Goal: Subscribe to service/newsletter

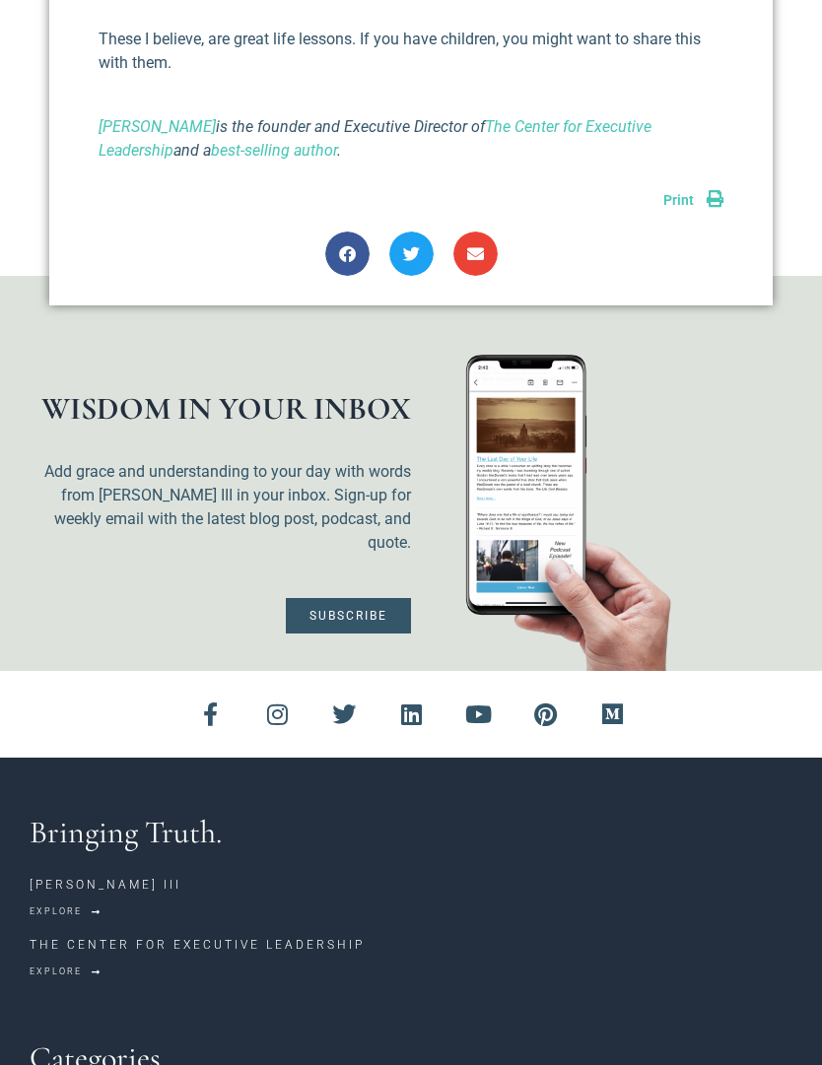
scroll to position [1504, 0]
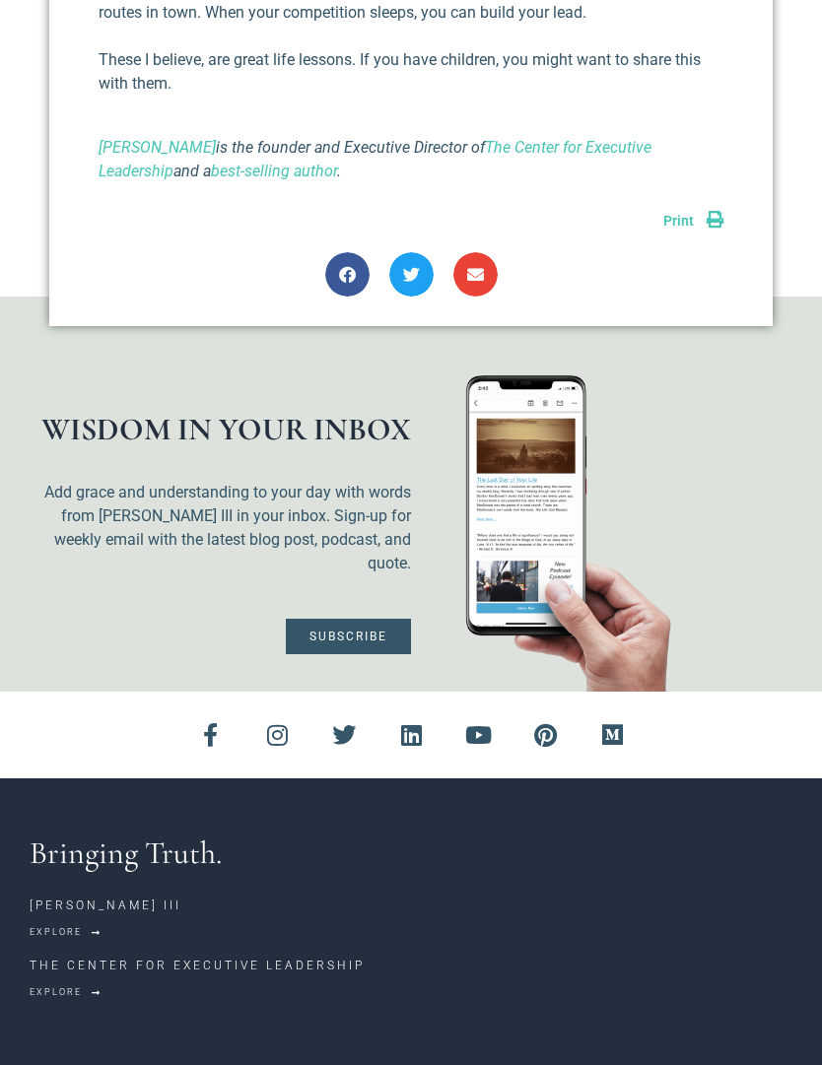
click at [373, 630] on span "Subscribe" at bounding box center [348, 636] width 78 height 12
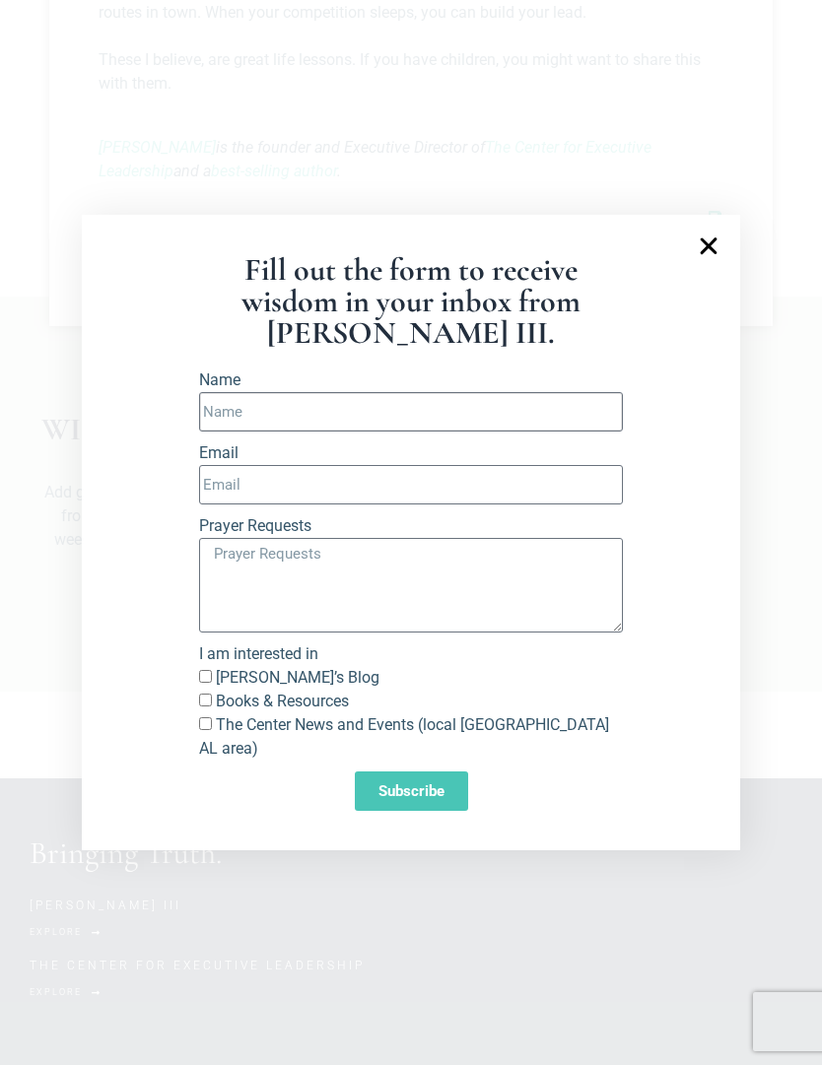
click at [509, 431] on input "Name" at bounding box center [411, 411] width 424 height 39
type input "Drew"
click at [364, 500] on input "Email" at bounding box center [411, 484] width 424 height 39
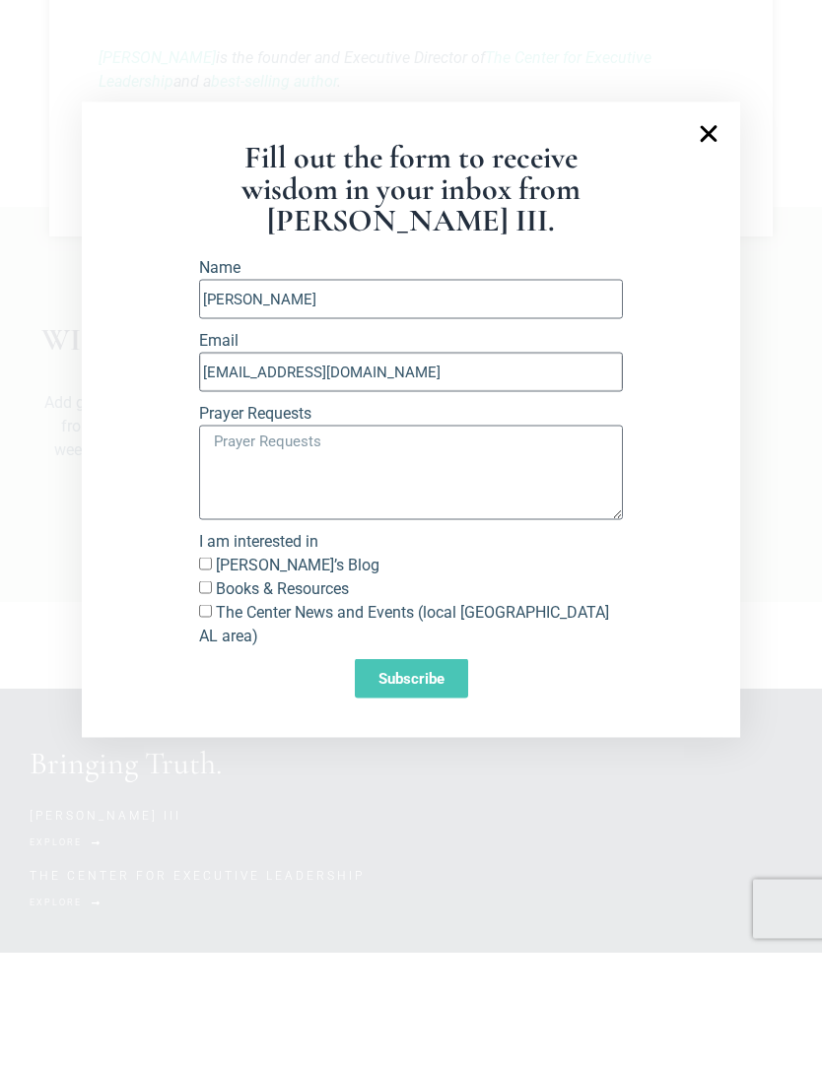
type input "drewcamp5@icloud.com"
click at [208, 670] on input "Richard’s Blog" at bounding box center [205, 676] width 13 height 13
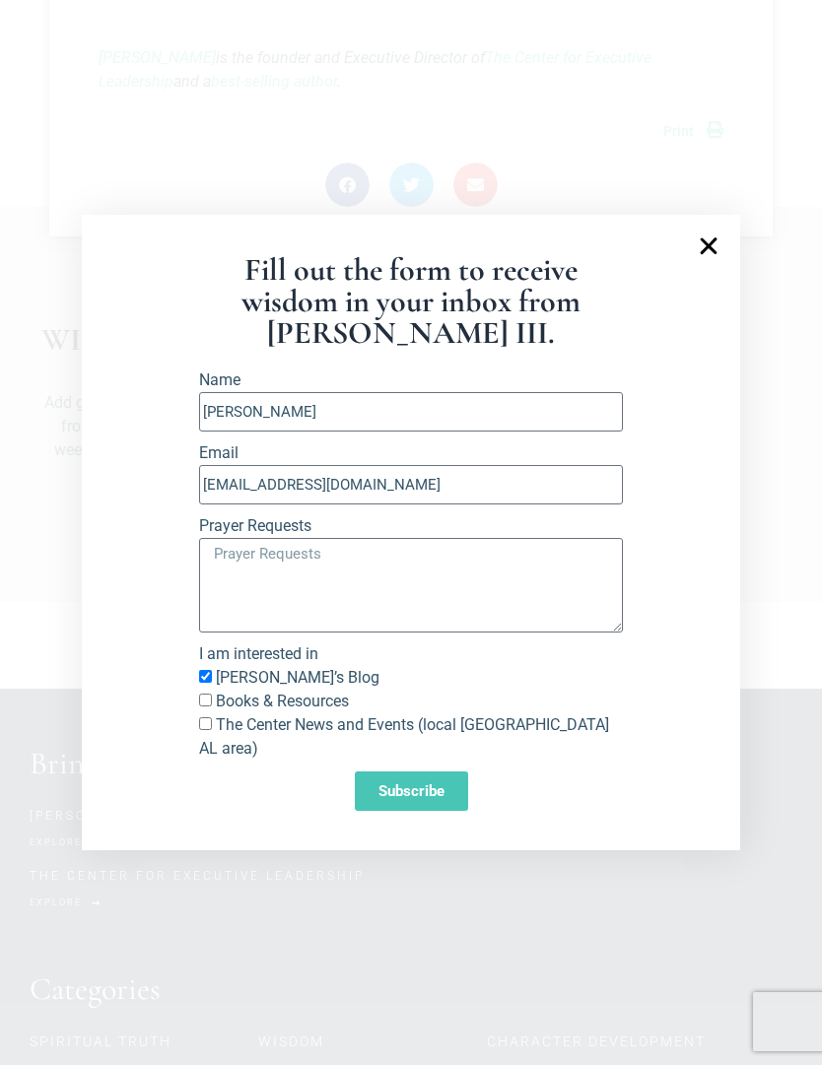
click at [212, 683] on input "Richard’s Blog" at bounding box center [205, 676] width 13 height 13
click at [204, 683] on input "Richard’s Blog" at bounding box center [205, 676] width 13 height 13
checkbox input "true"
click at [212, 706] on input "Books & Resources" at bounding box center [205, 699] width 13 height 13
checkbox input "true"
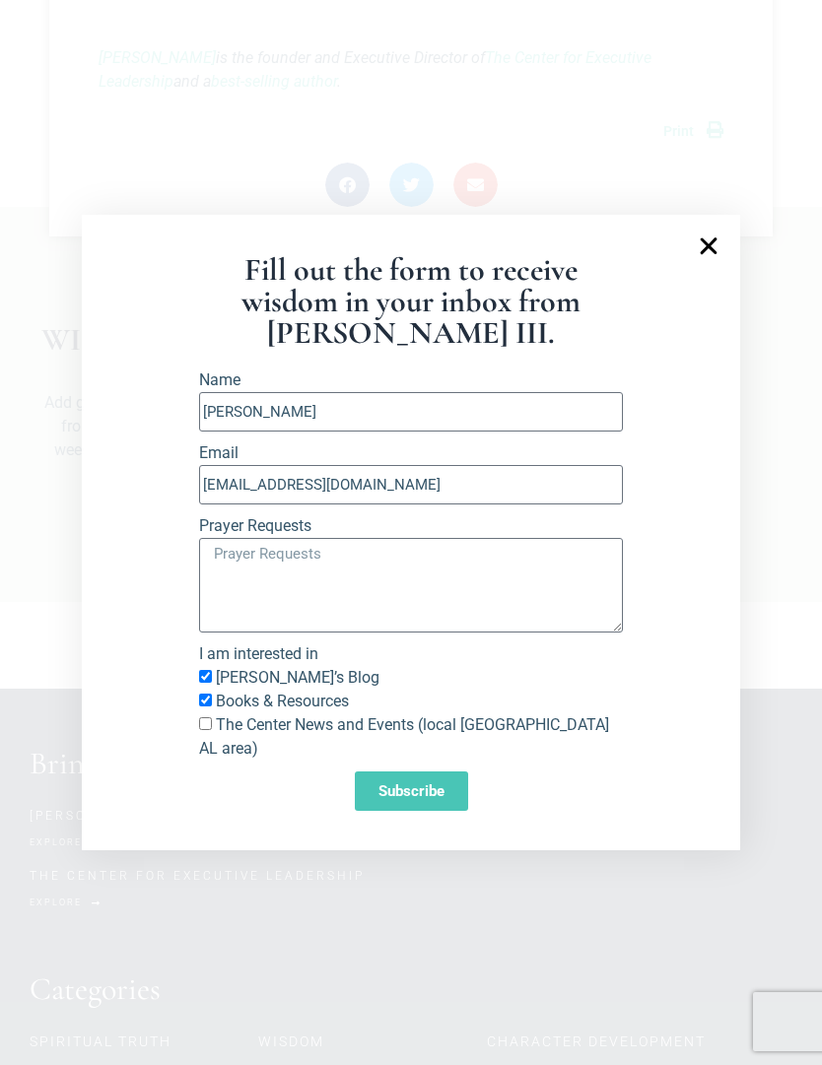
click at [432, 799] on span "Subscribe" at bounding box center [411, 791] width 66 height 15
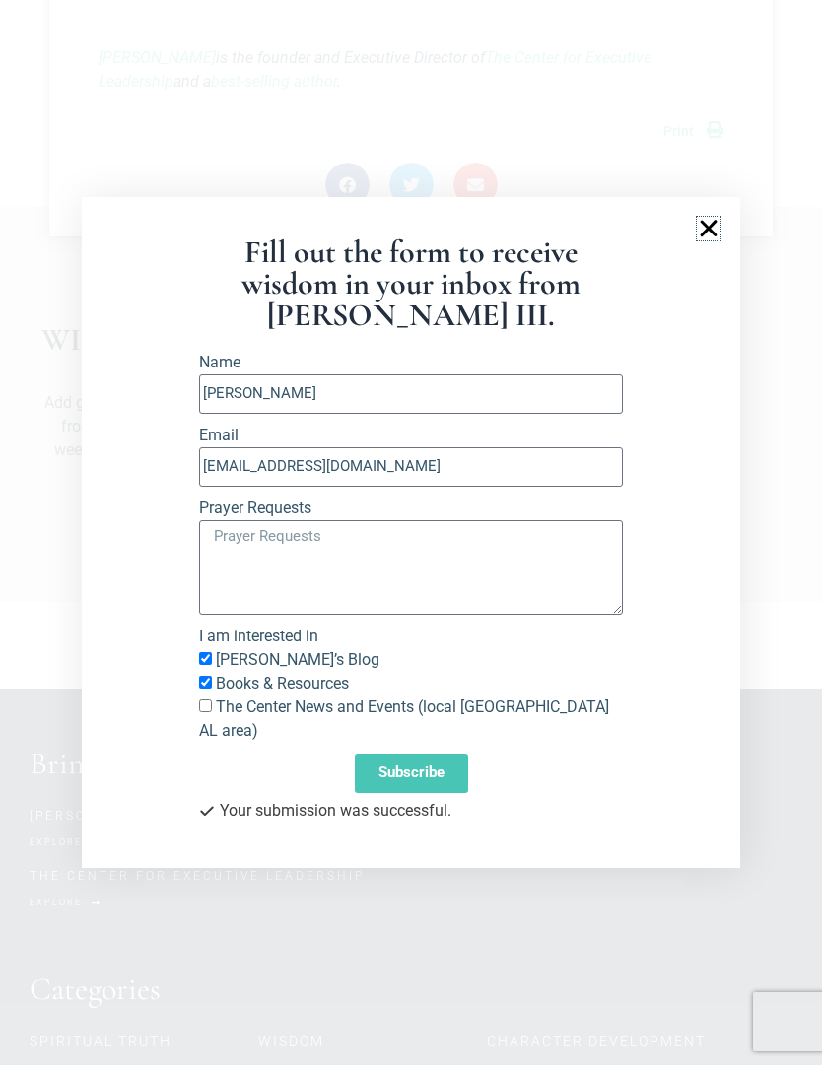
click at [700, 240] on icon "Close" at bounding box center [708, 229] width 24 height 24
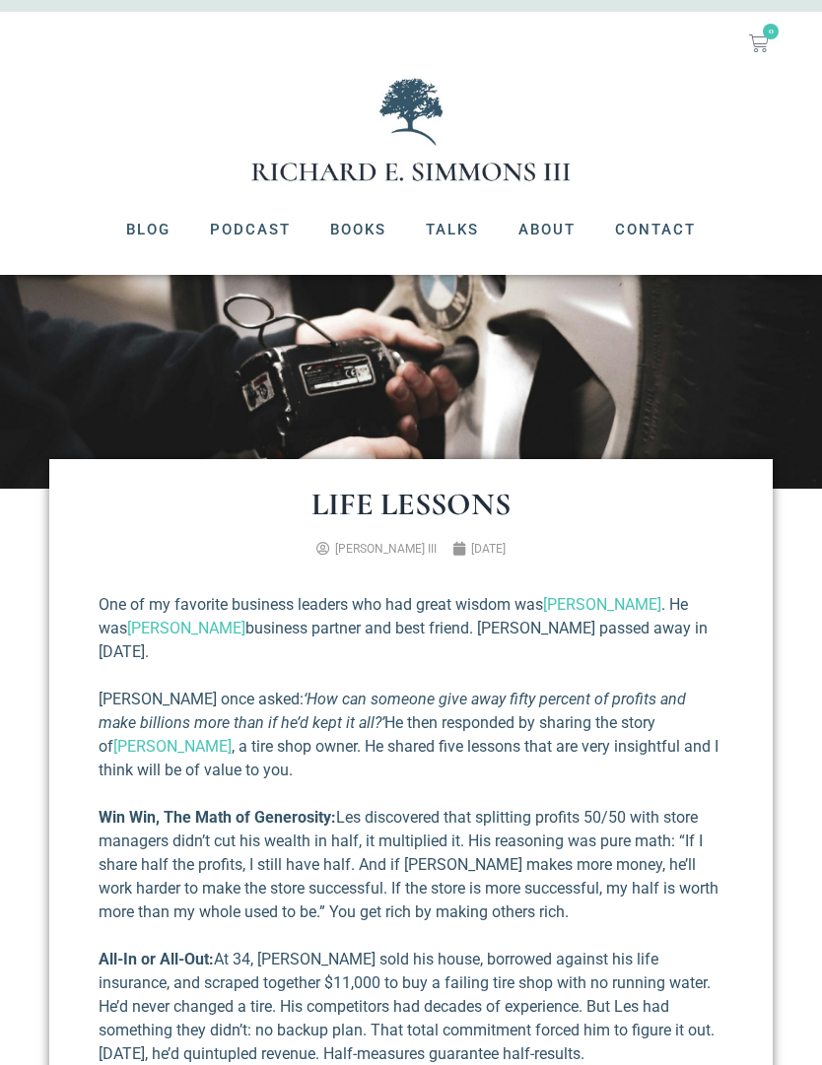
scroll to position [0, 0]
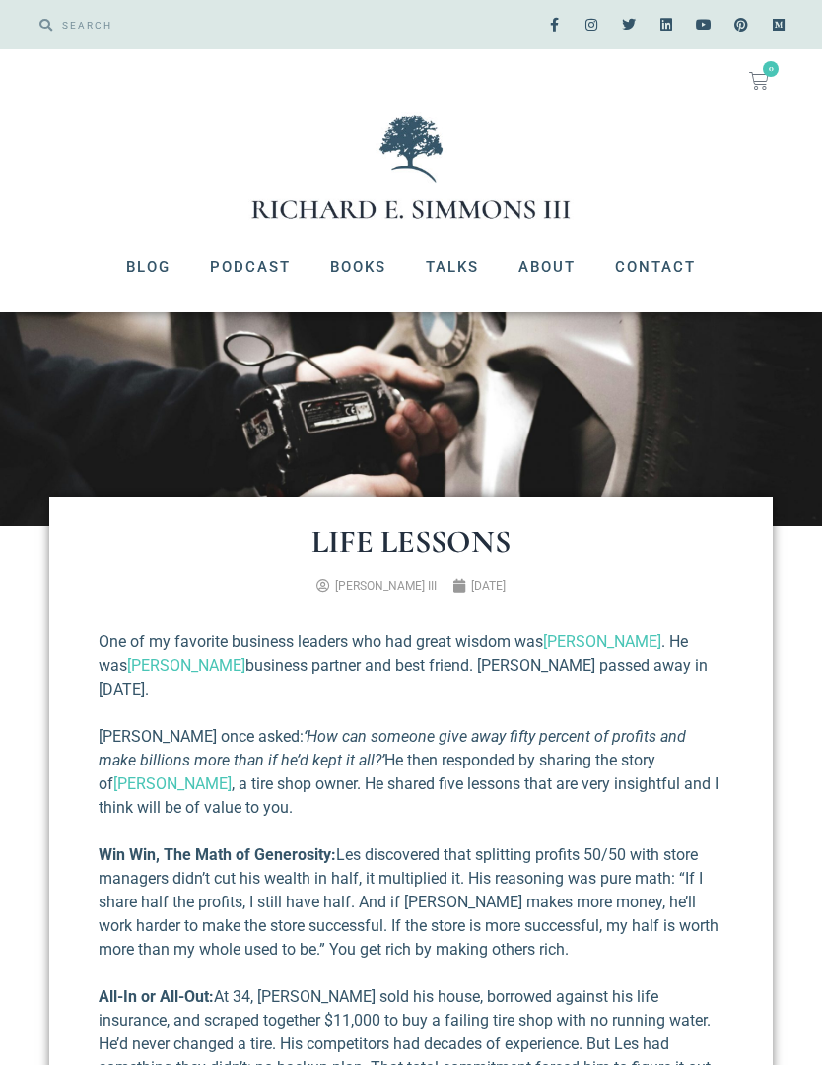
click at [347, 267] on link "Books" at bounding box center [358, 266] width 96 height 51
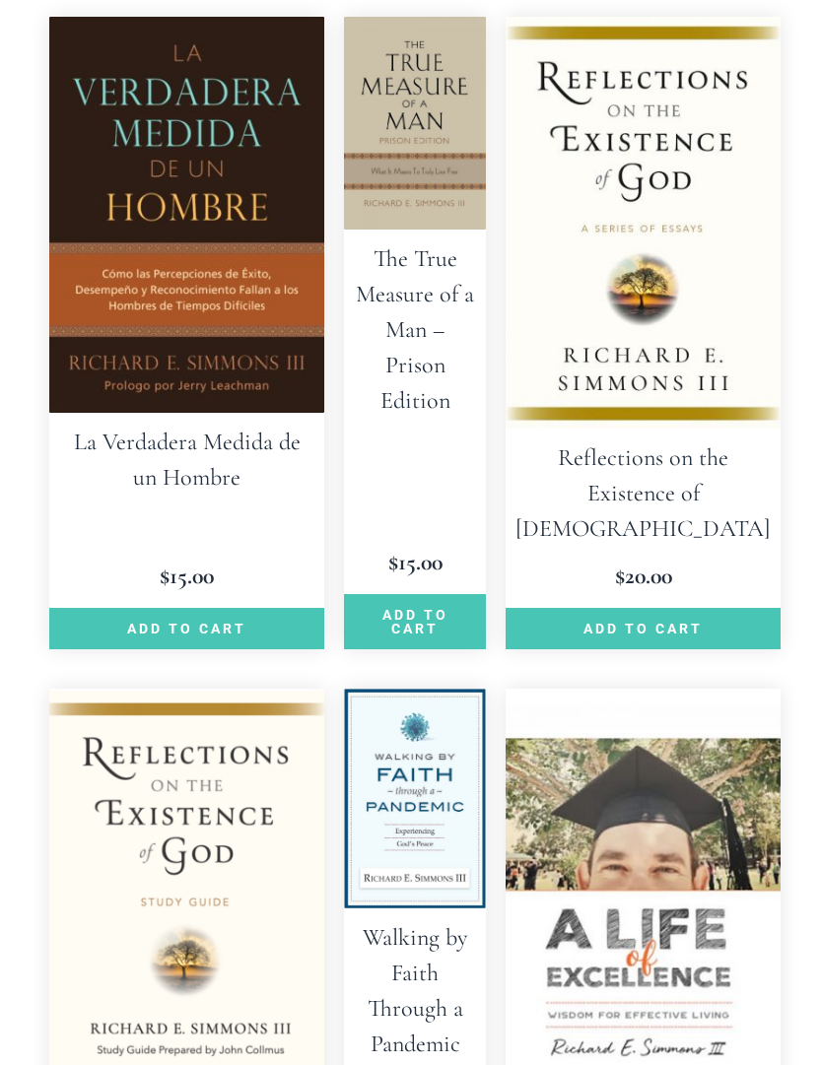
scroll to position [1813, 0]
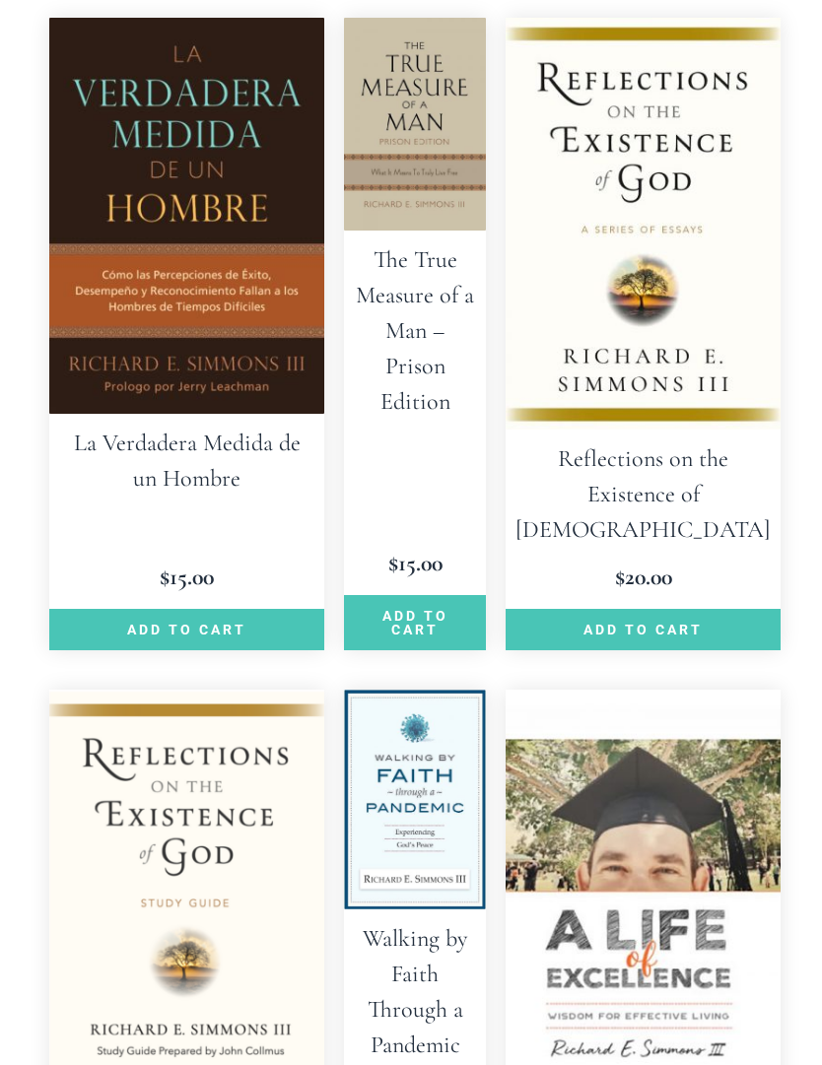
click at [708, 203] on img at bounding box center [642, 224] width 275 height 413
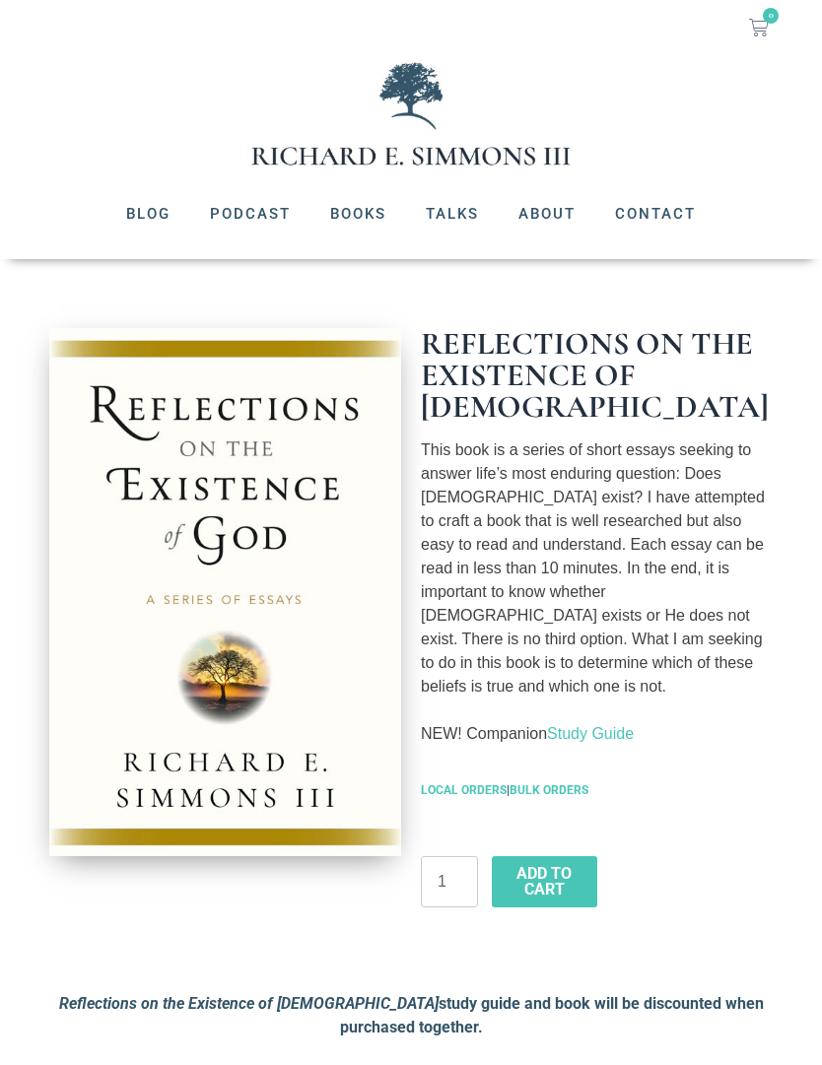
scroll to position [53, 0]
click at [130, 218] on link "Blog" at bounding box center [148, 213] width 84 height 51
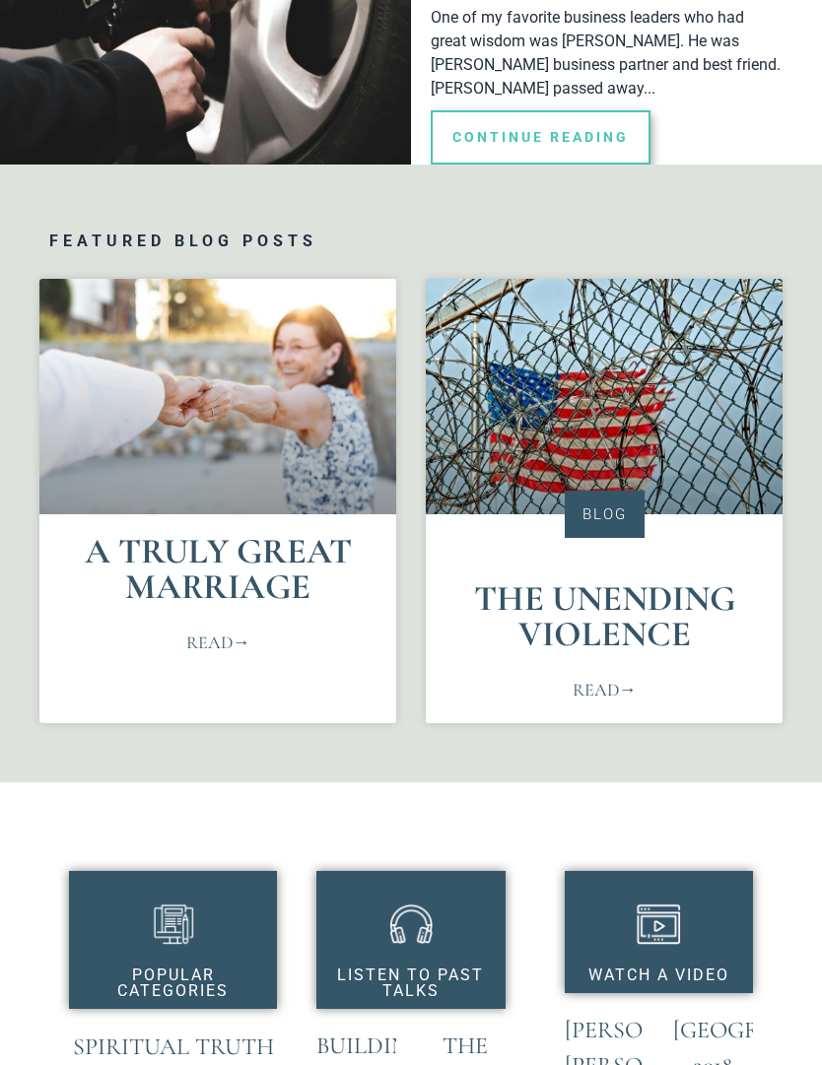
scroll to position [503, 0]
click at [205, 634] on link "Read" at bounding box center [218, 642] width 64 height 27
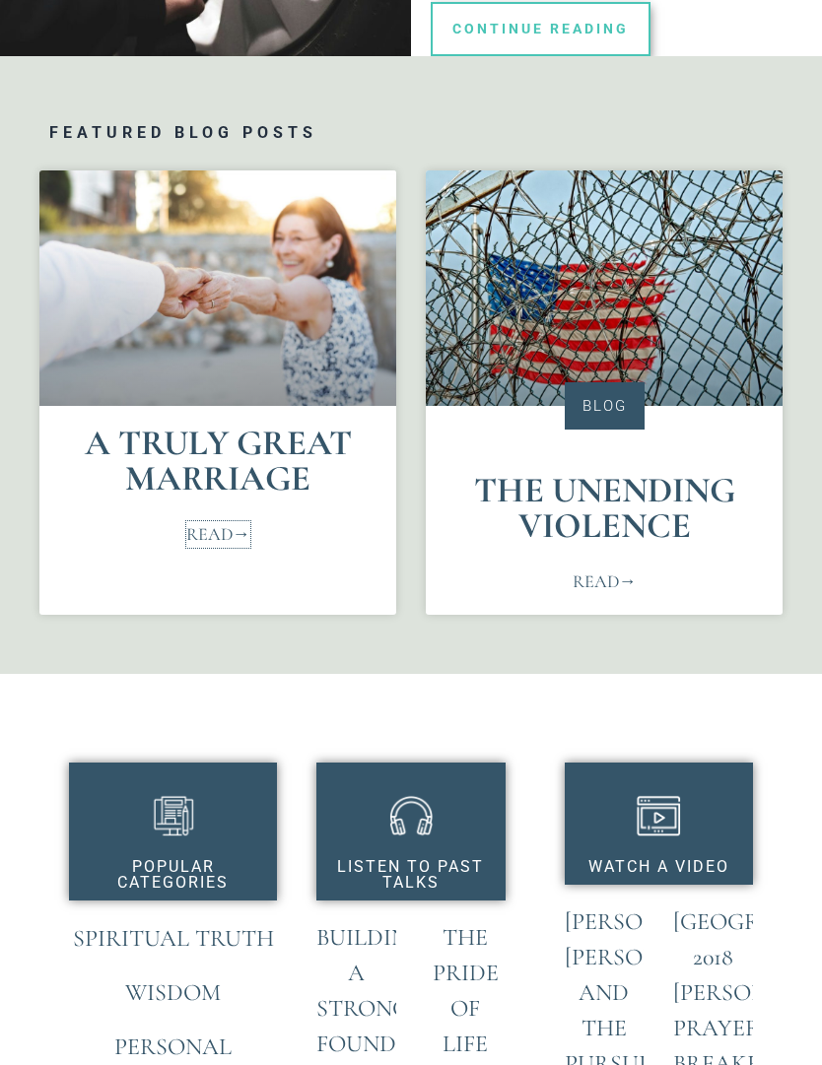
scroll to position [627, 0]
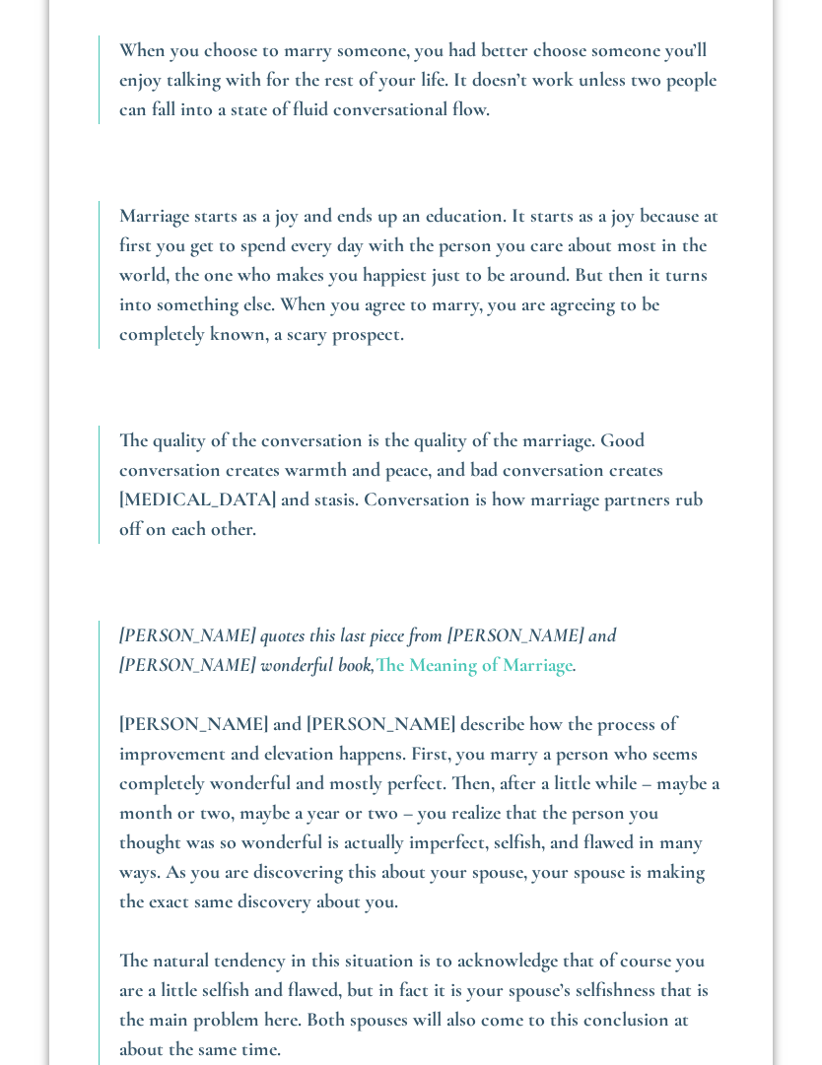
scroll to position [2331, 0]
